Goal: Task Accomplishment & Management: Manage account settings

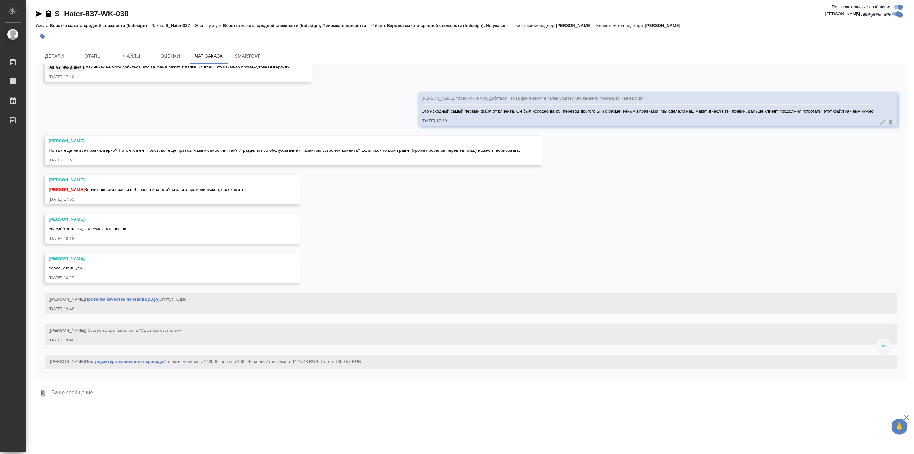
scroll to position [30246, 0]
drag, startPoint x: 283, startPoint y: 213, endPoint x: 300, endPoint y: 185, distance: 32.1
click at [300, 185] on div "Сергеева Анастасия Арсеньева Вера Значит вносим правки в 9 раздел и сдаем? скол…" at bounding box center [471, 196] width 872 height 39
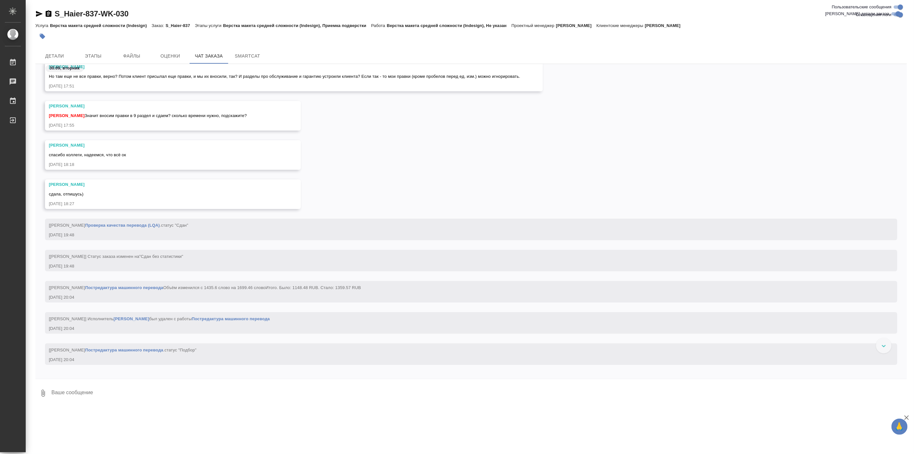
scroll to position [30322, 0]
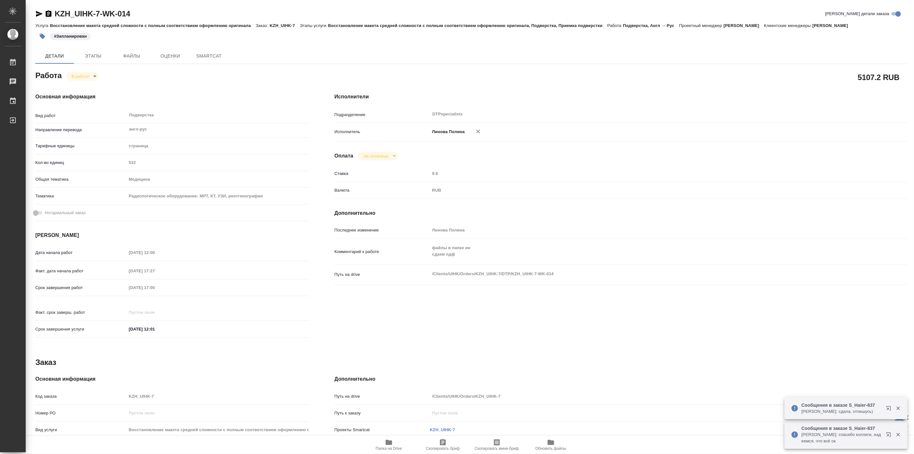
type textarea "x"
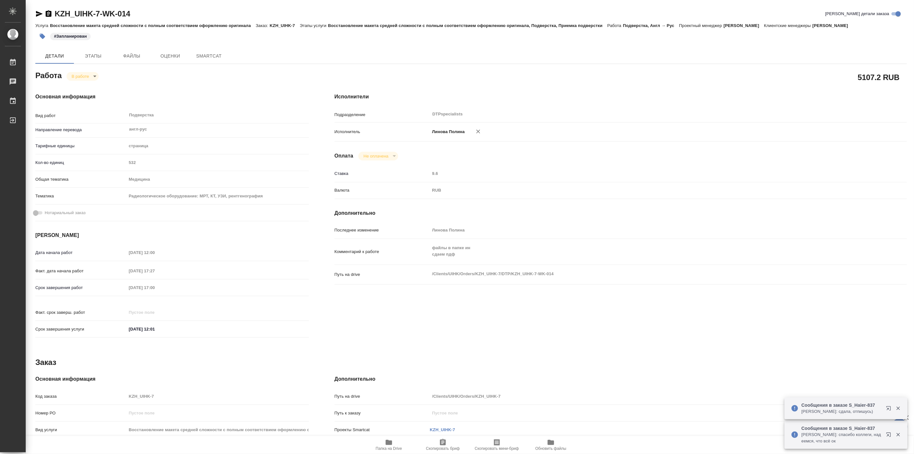
type textarea "x"
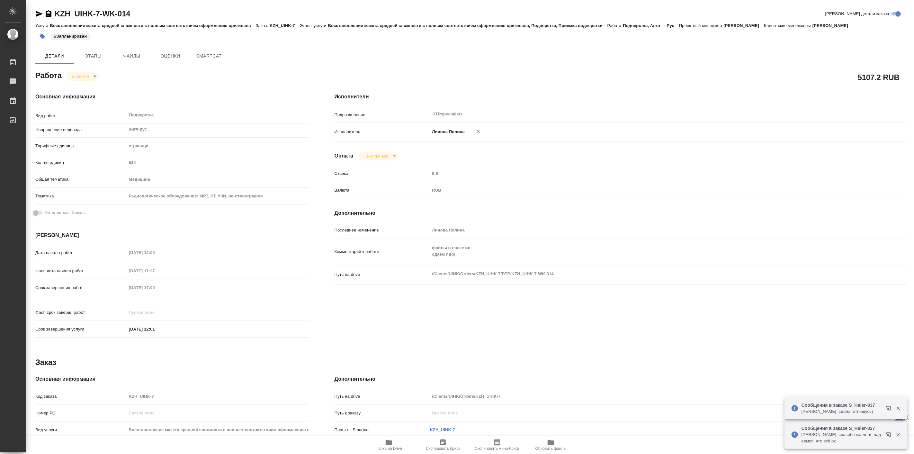
type textarea "x"
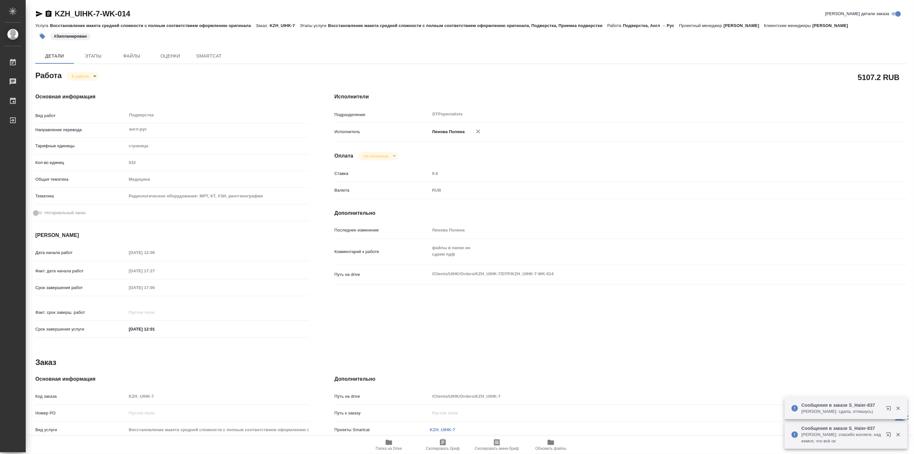
type textarea "x"
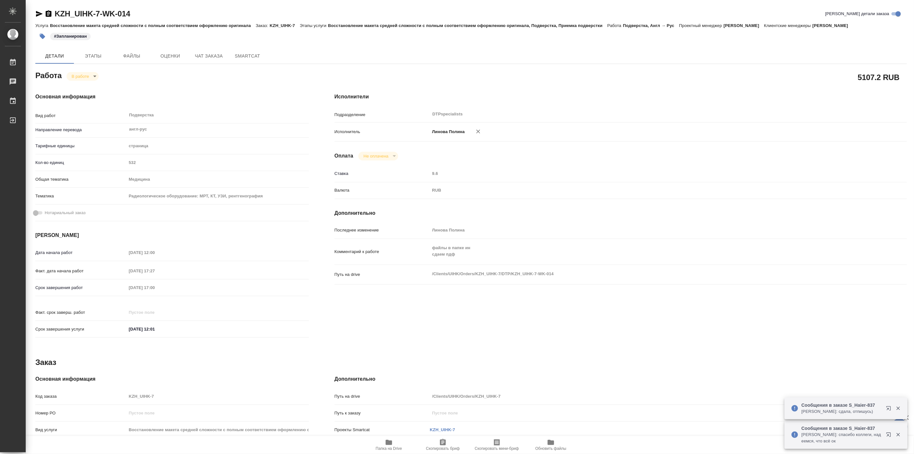
type textarea "x"
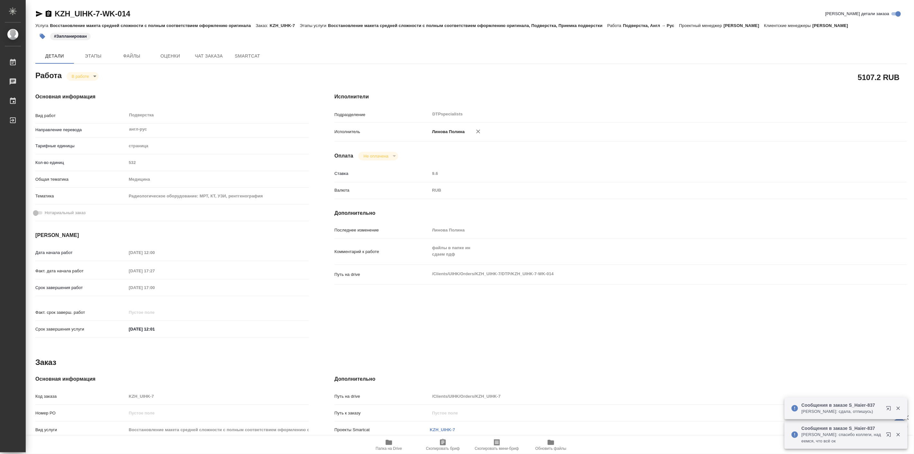
type textarea "x"
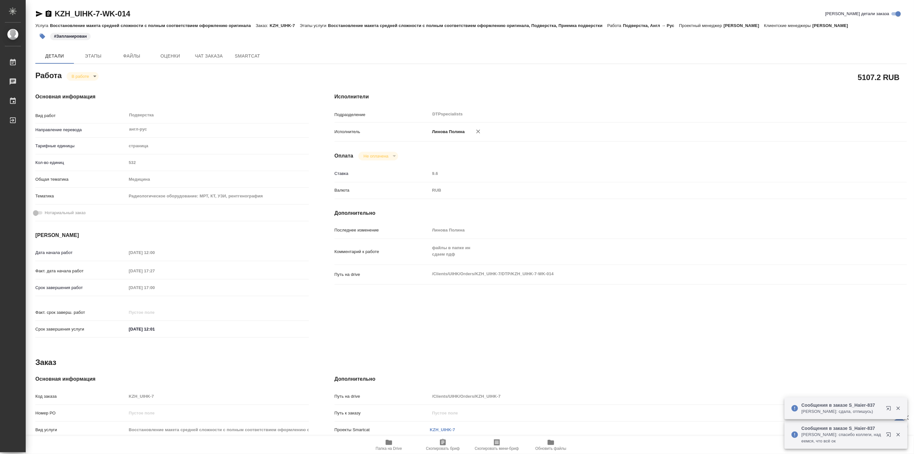
type textarea "x"
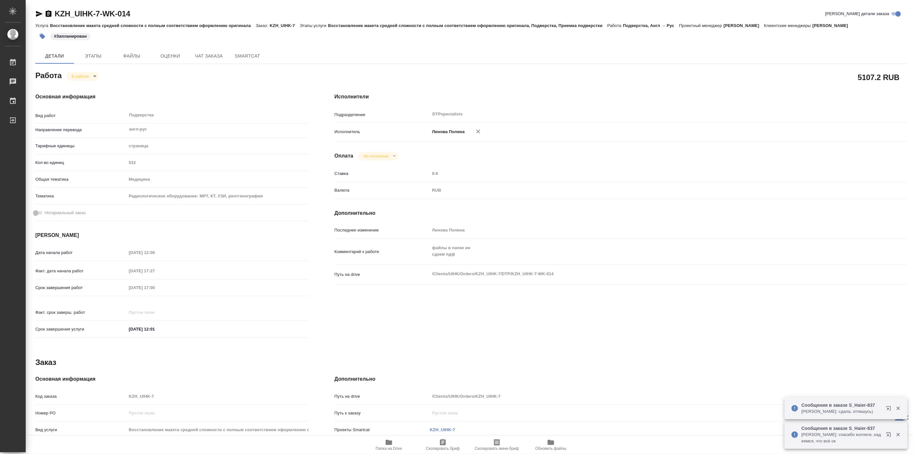
type textarea "x"
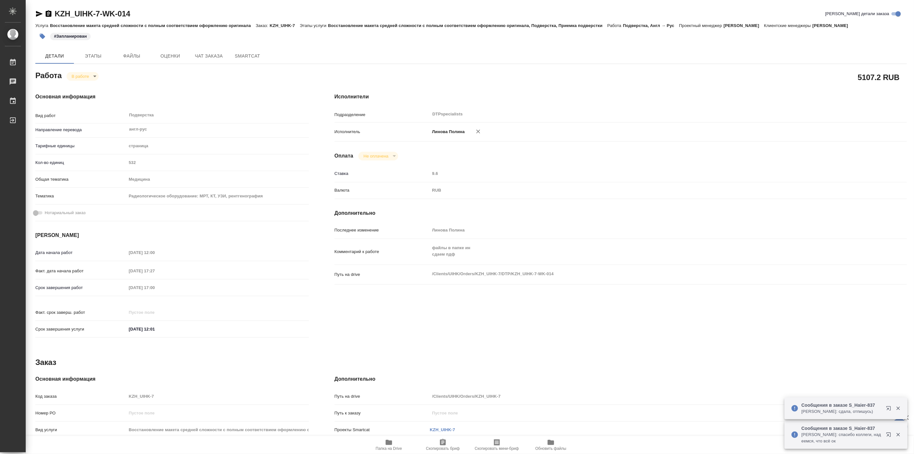
type textarea "x"
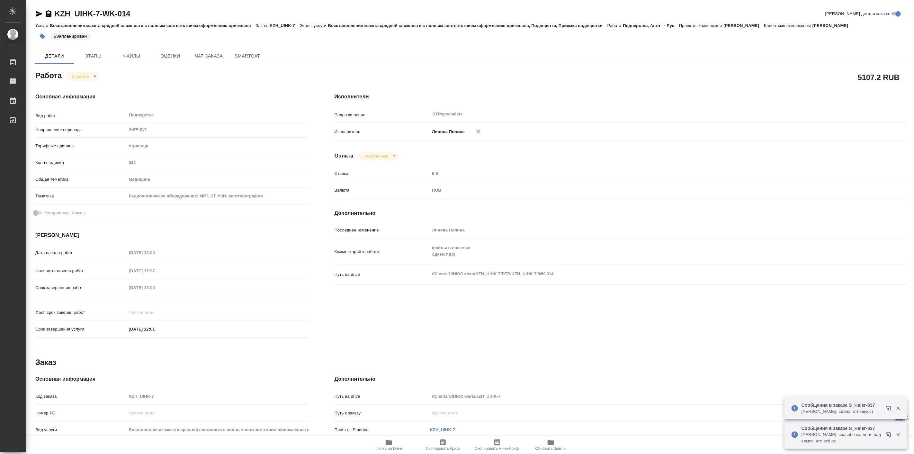
type textarea "x"
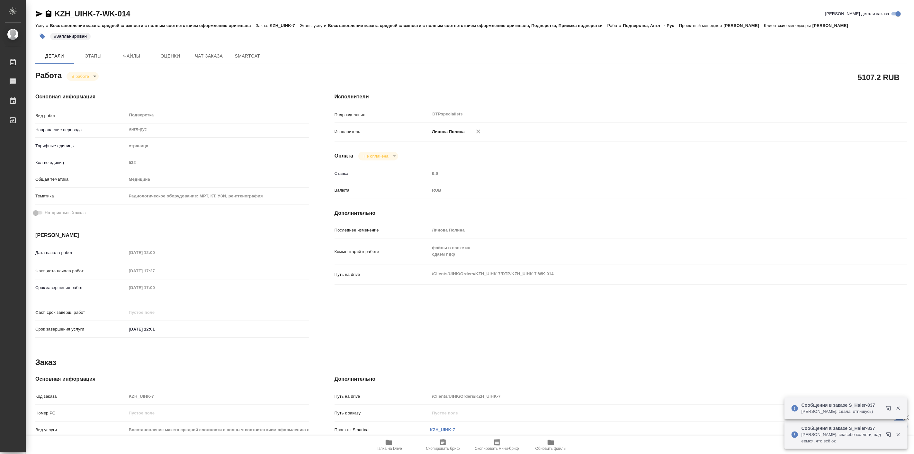
type textarea "x"
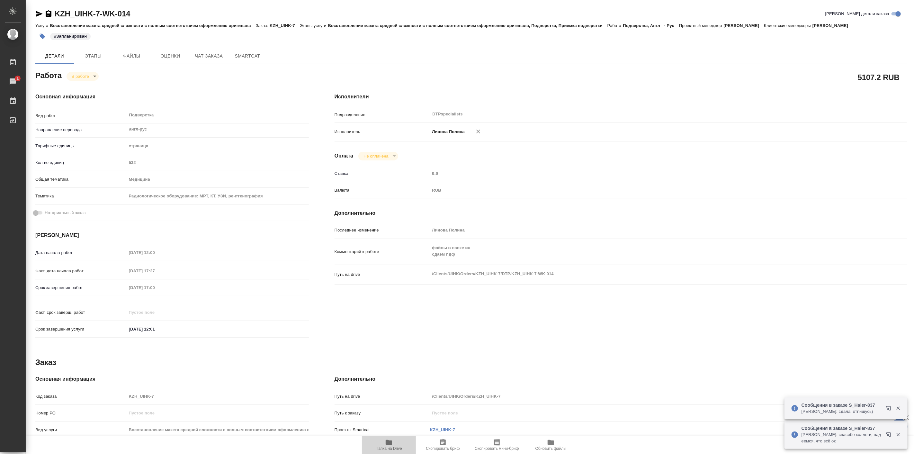
click at [388, 445] on icon "button" at bounding box center [389, 443] width 8 height 8
click at [86, 73] on body "🙏 .cls-1 fill:#fff; AWATERA Linova Polina Работы 0 Чаты График Выйти KZH_UIHK-7…" at bounding box center [457, 227] width 914 height 454
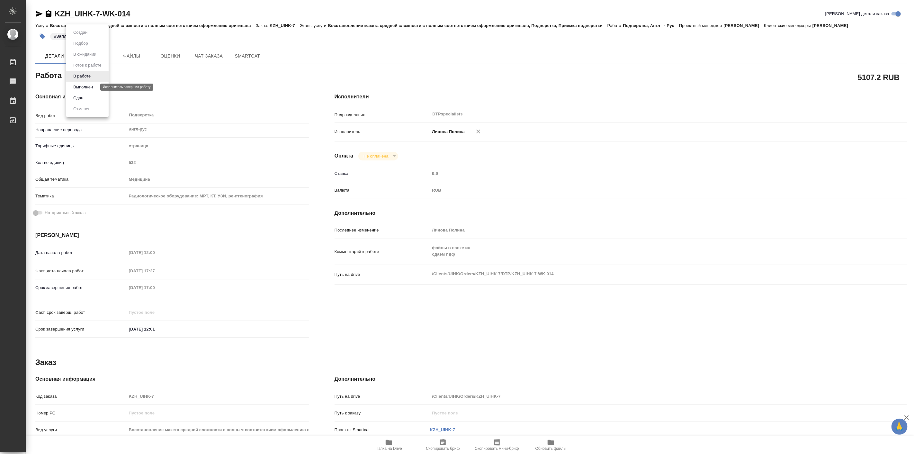
click at [93, 85] on button "Выполнен" at bounding box center [82, 87] width 23 height 7
type textarea "x"
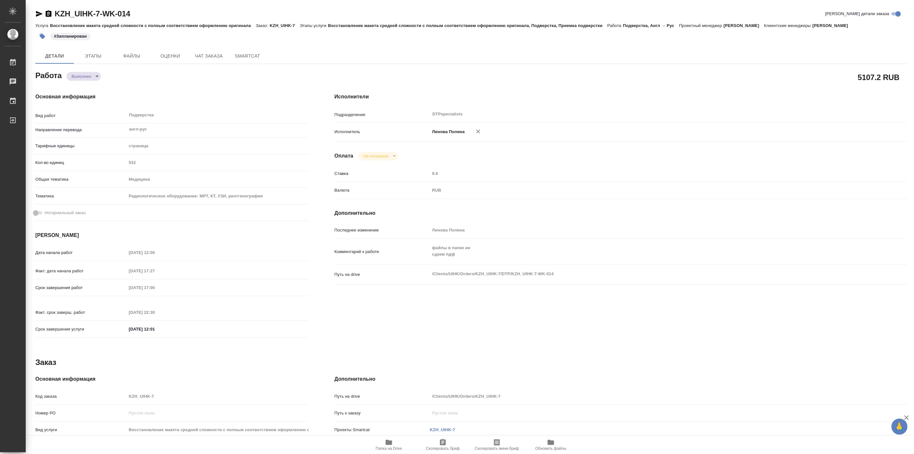
type textarea "x"
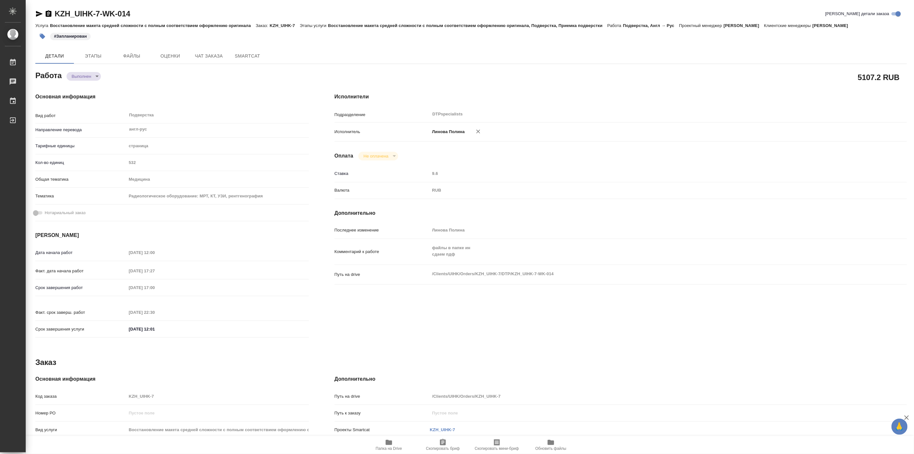
type textarea "x"
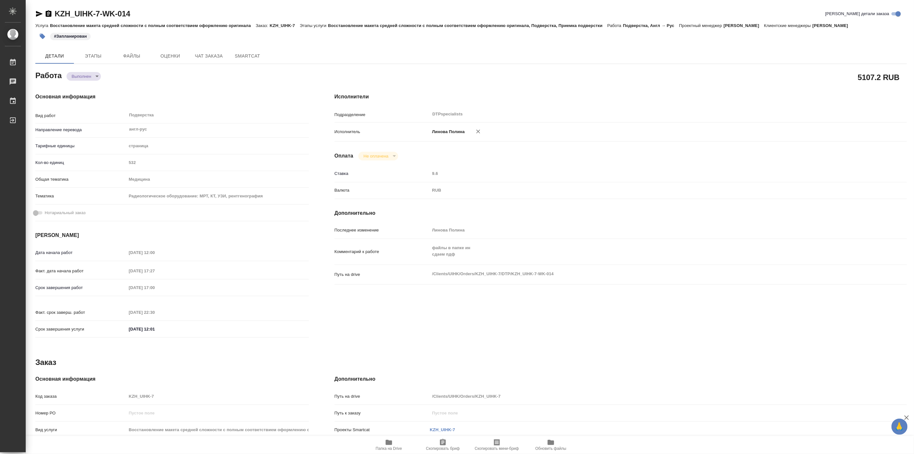
type textarea "x"
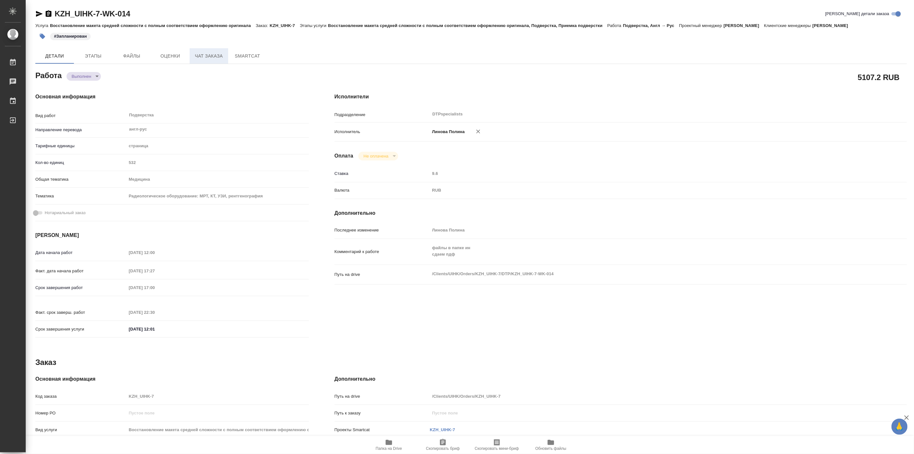
type textarea "x"
click at [210, 57] on span "Чат заказа" at bounding box center [209, 56] width 31 height 8
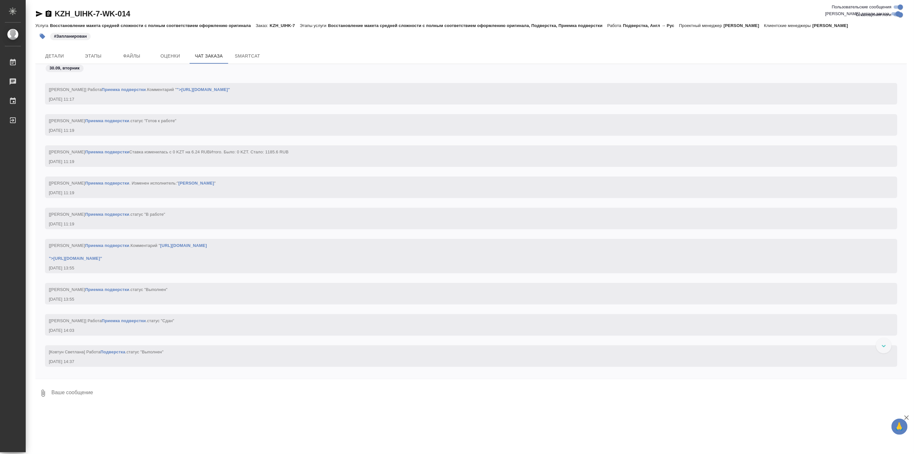
scroll to position [9775, 0]
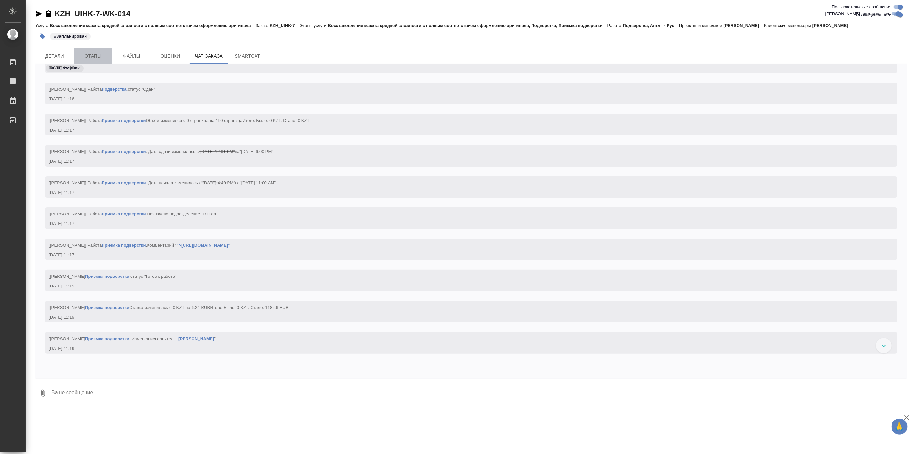
click at [86, 56] on span "Этапы" at bounding box center [93, 56] width 31 height 8
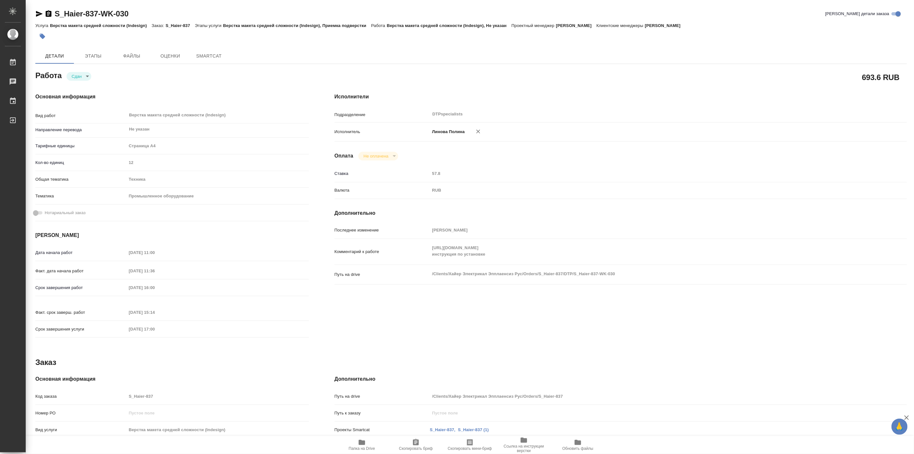
type textarea "x"
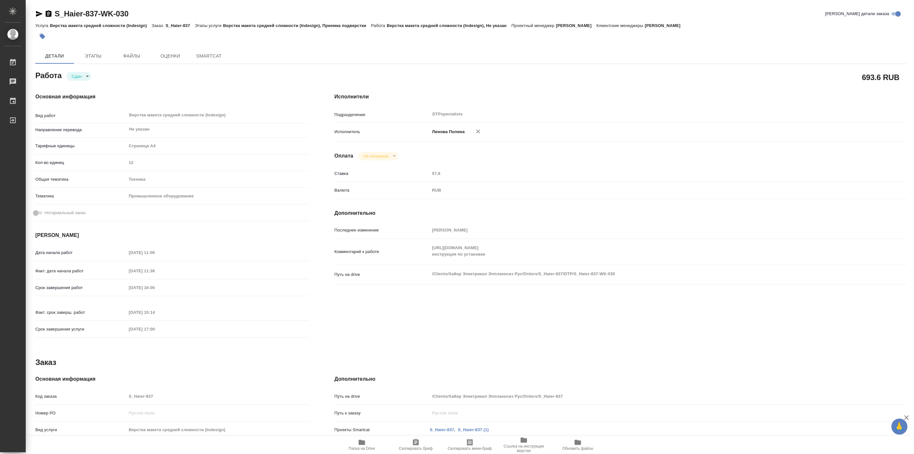
type textarea "x"
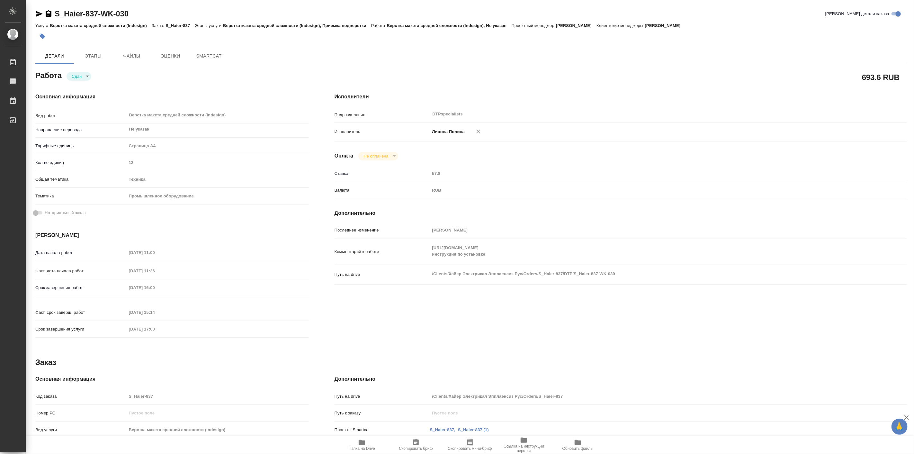
type textarea "x"
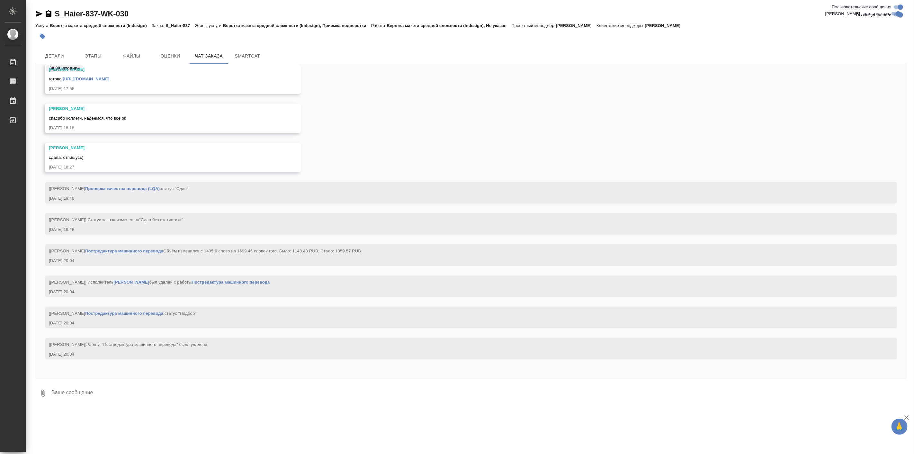
scroll to position [30609, 0]
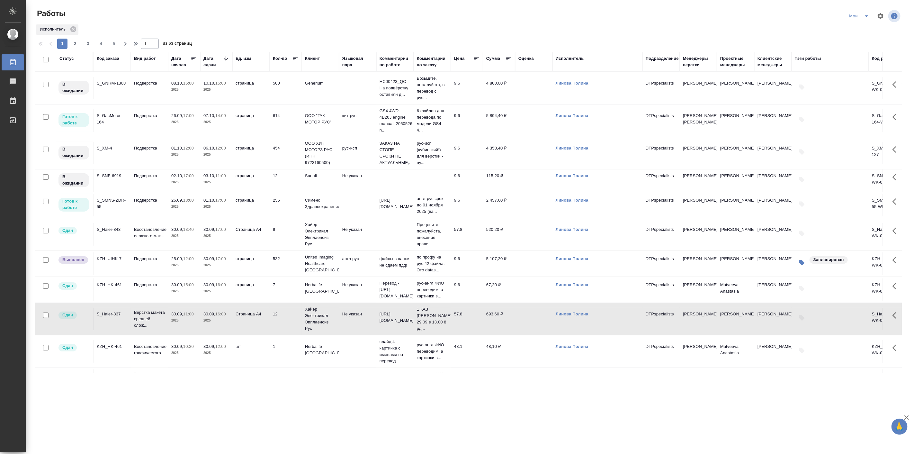
click at [147, 199] on p "Подверстка" at bounding box center [149, 200] width 31 height 6
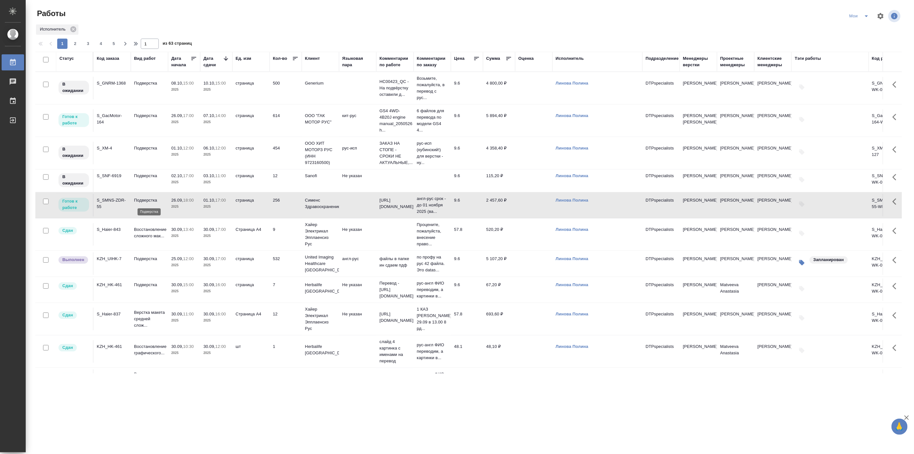
click at [149, 203] on p "Подверстка" at bounding box center [149, 200] width 31 height 6
click at [149, 204] on p "Подверстка" at bounding box center [149, 200] width 31 height 6
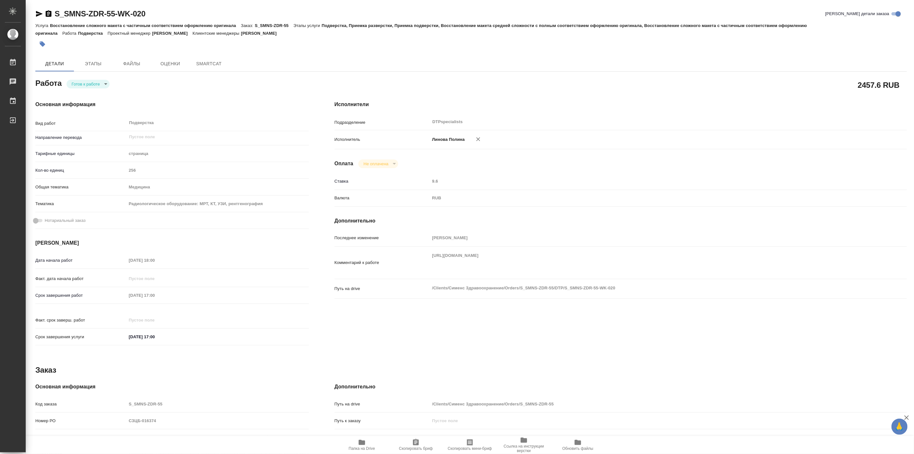
type textarea "x"
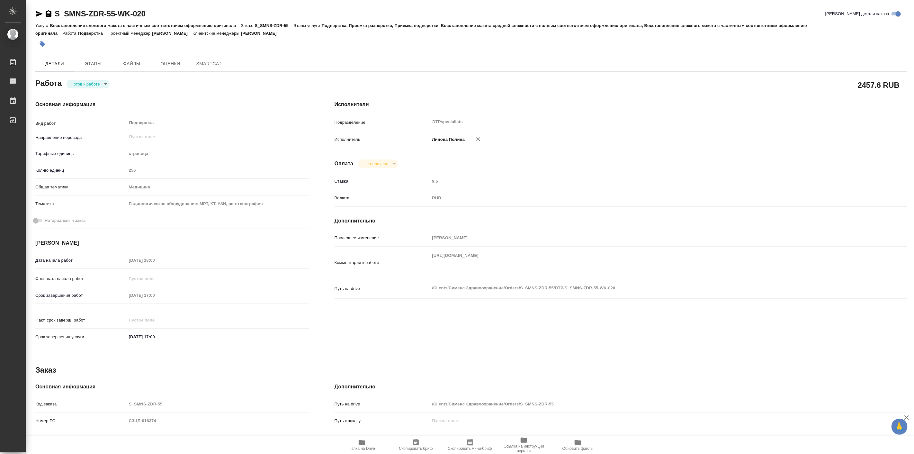
type textarea "x"
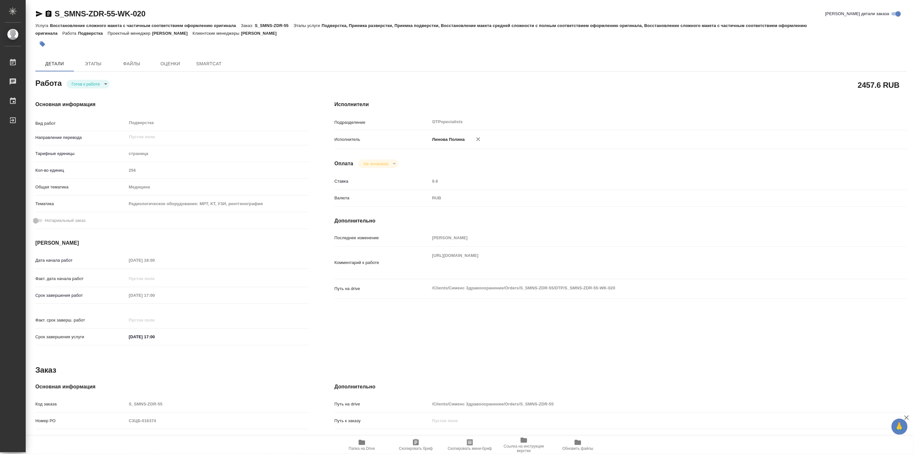
type textarea "x"
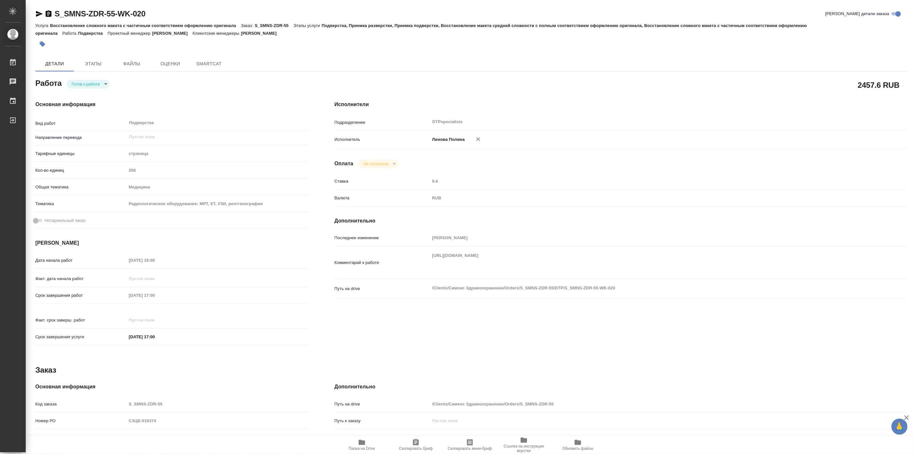
type textarea "x"
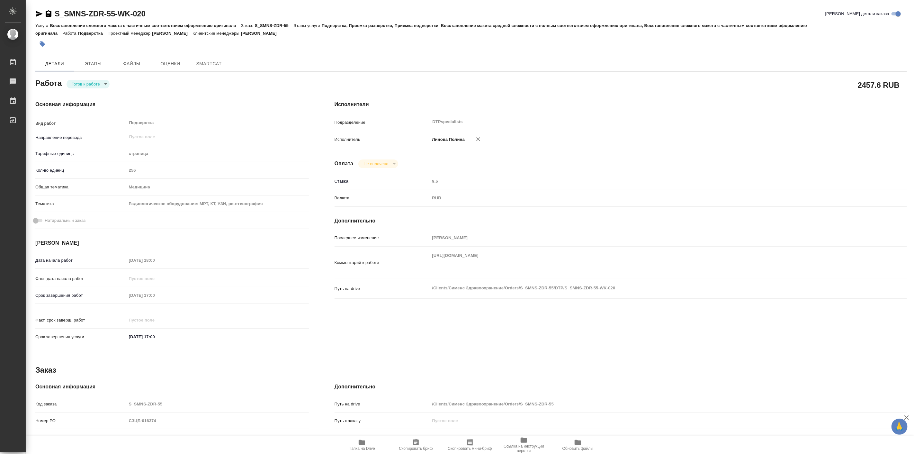
type textarea "x"
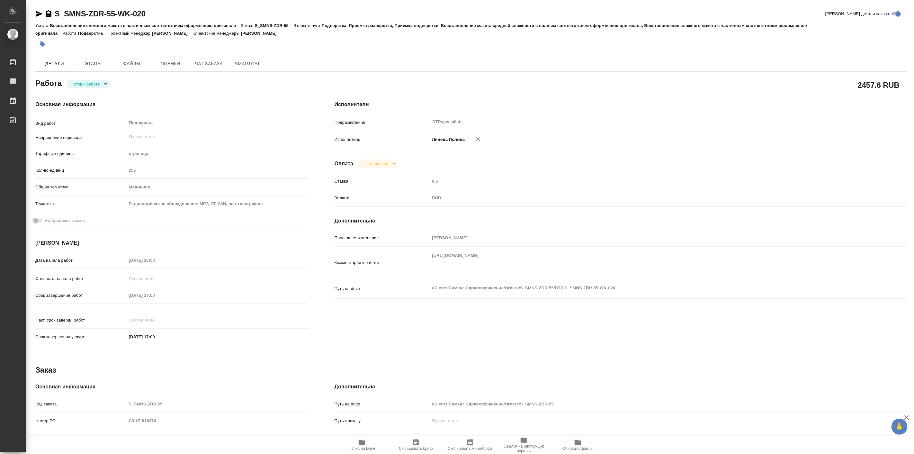
type textarea "x"
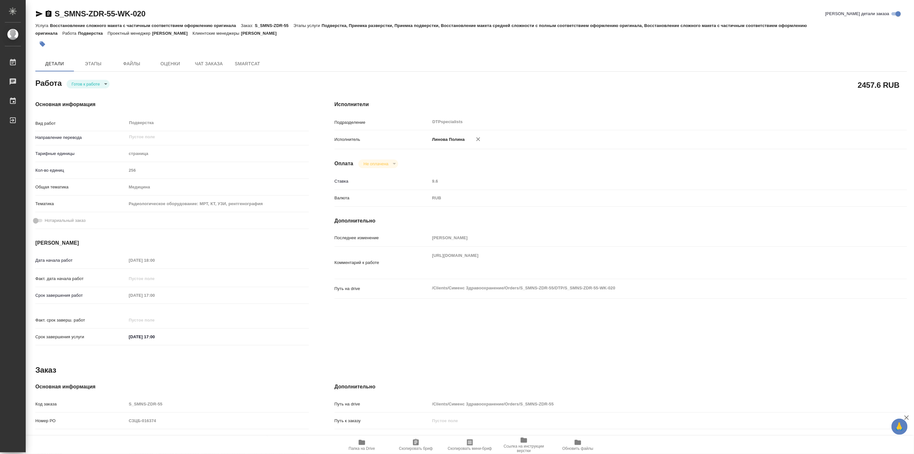
type textarea "x"
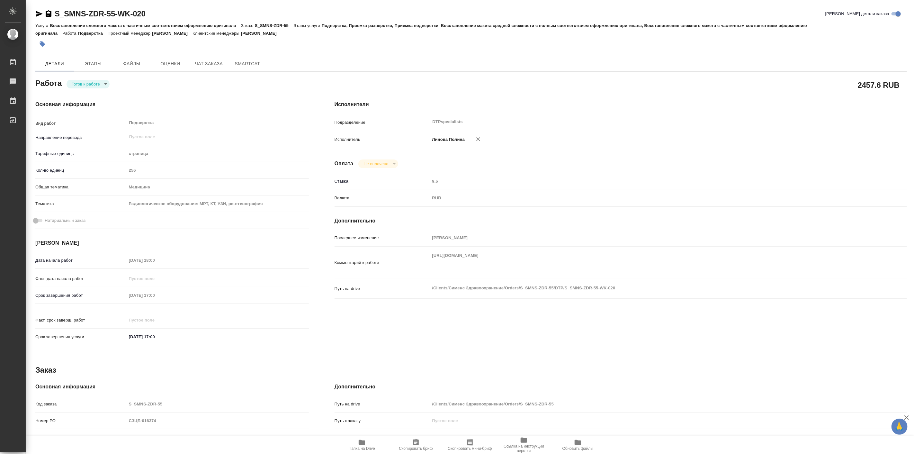
type textarea "x"
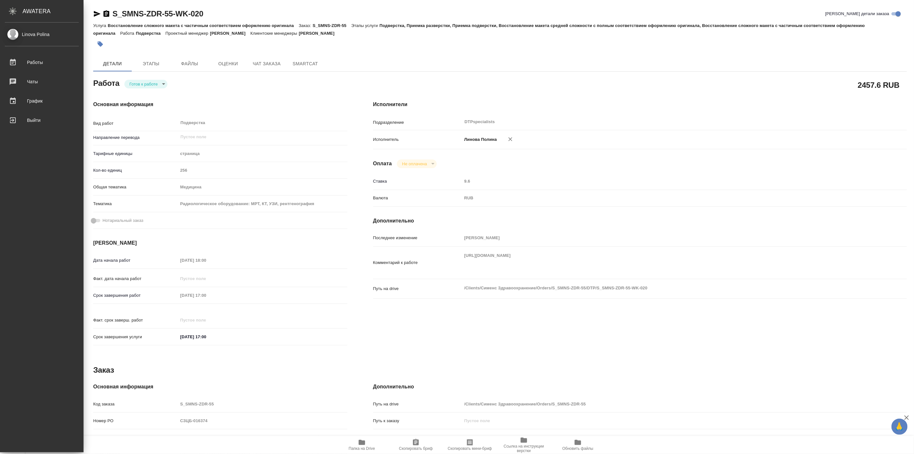
type textarea "x"
